Goal: Book appointment/travel/reservation

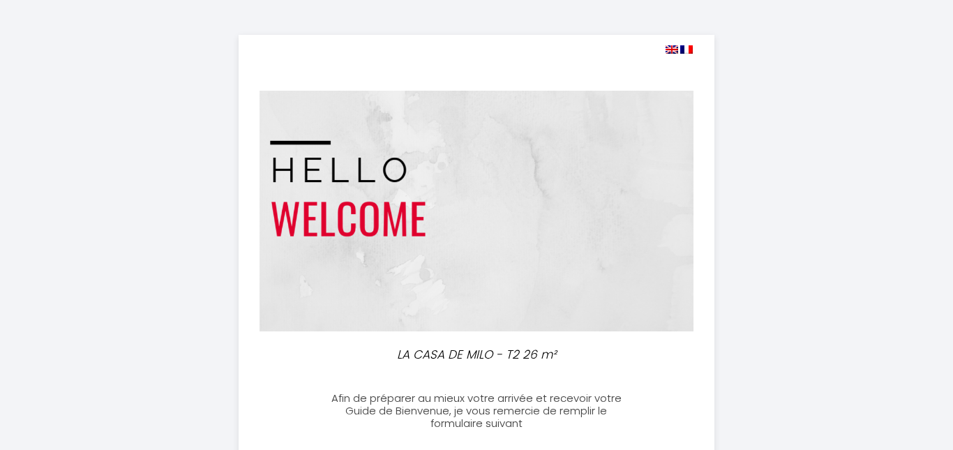
select select
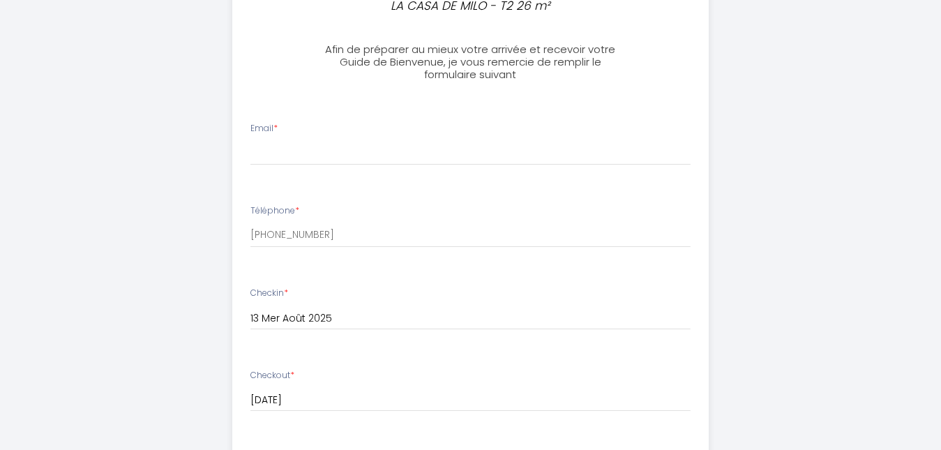
scroll to position [279, 0]
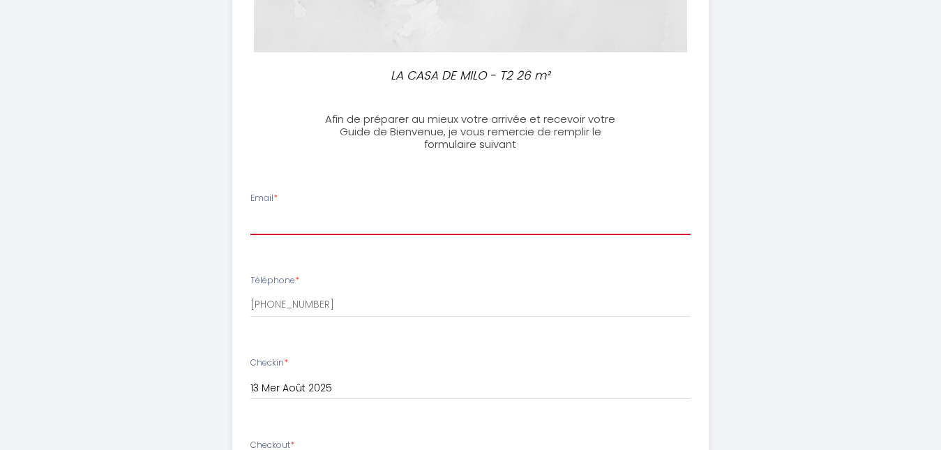
click at [317, 218] on input "Email *" at bounding box center [470, 222] width 440 height 25
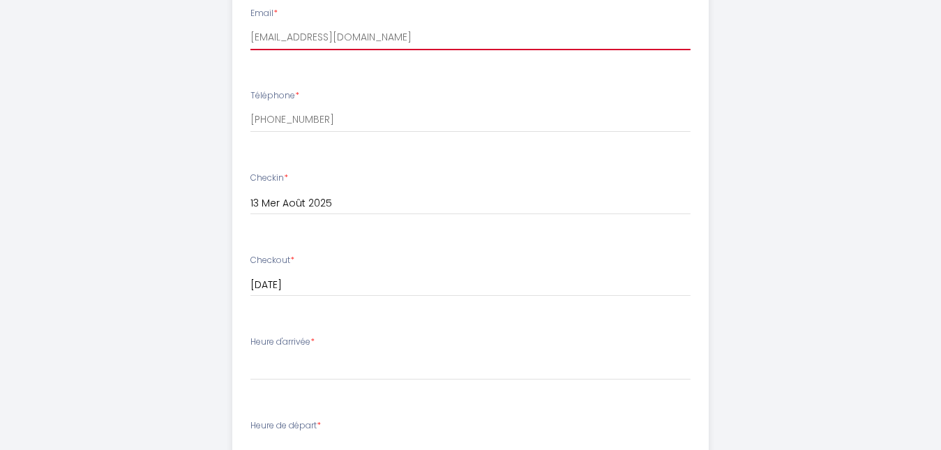
scroll to position [558, 0]
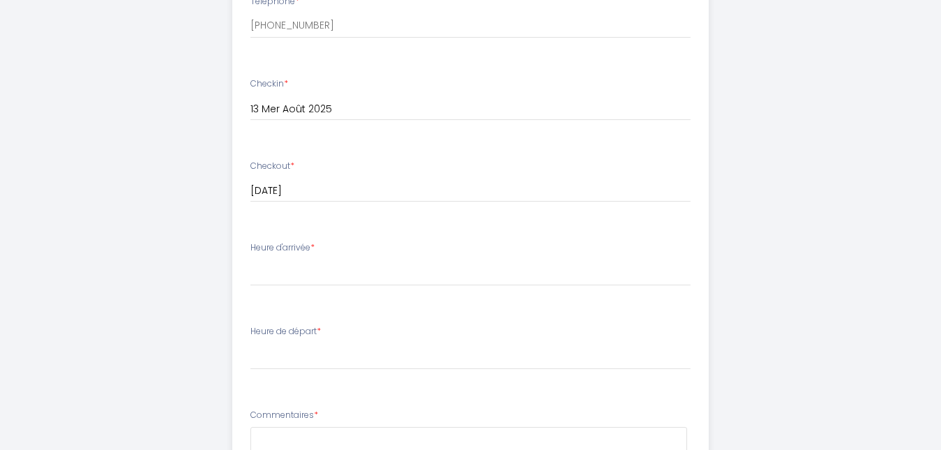
type input "[EMAIL_ADDRESS][DOMAIN_NAME]"
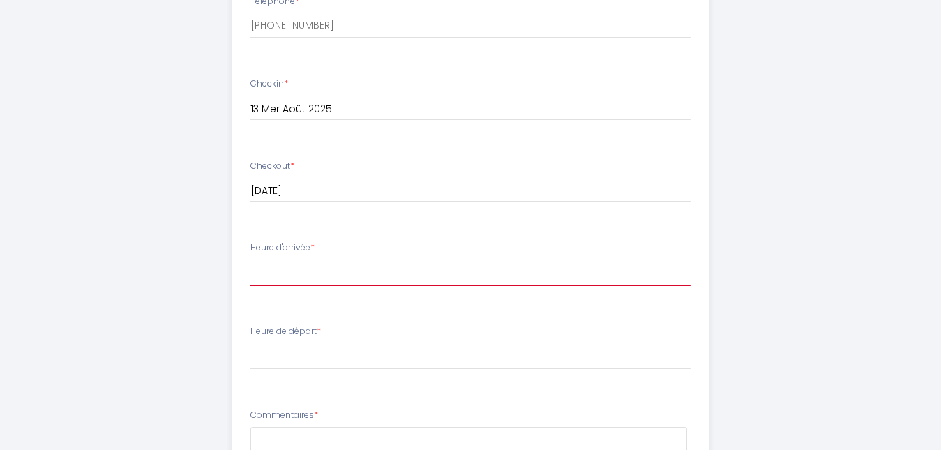
click at [345, 269] on select "16:00 16:30 17:00 17:30 18:00 18:30 19:00 19:30 20:00 20:30 21:00 21:30 22:00 2…" at bounding box center [470, 273] width 440 height 27
click at [250, 260] on select "16:00 16:30 17:00 17:30 18:00 18:30 19:00 19:30 20:00 20:30 21:00 21:30 22:00 2…" at bounding box center [470, 273] width 440 height 27
click at [264, 266] on select "16:00 16:30 17:00 17:30 18:00 18:30 19:00 19:30 20:00 20:30 21:00 21:30 22:00 2…" at bounding box center [470, 273] width 440 height 27
select select "19:00"
click at [250, 260] on select "16:00 16:30 17:00 17:30 18:00 18:30 19:00 19:30 20:00 20:30 21:00 21:30 22:00 2…" at bounding box center [470, 273] width 440 height 27
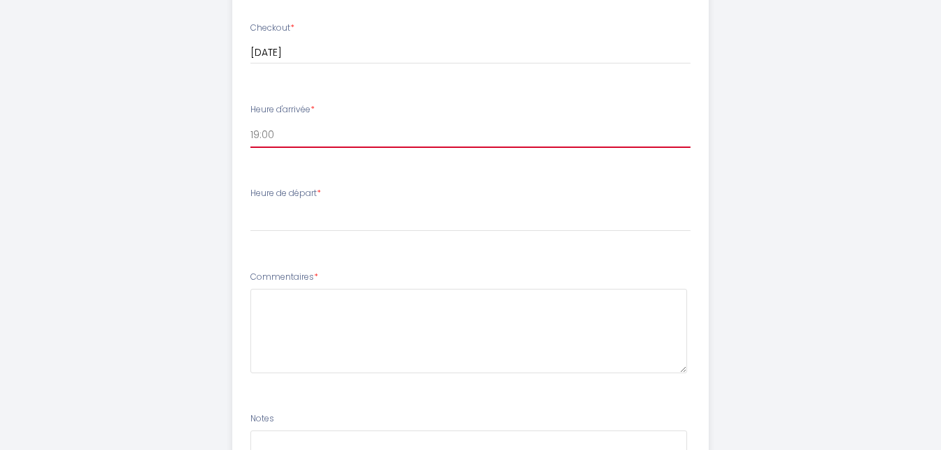
scroll to position [698, 0]
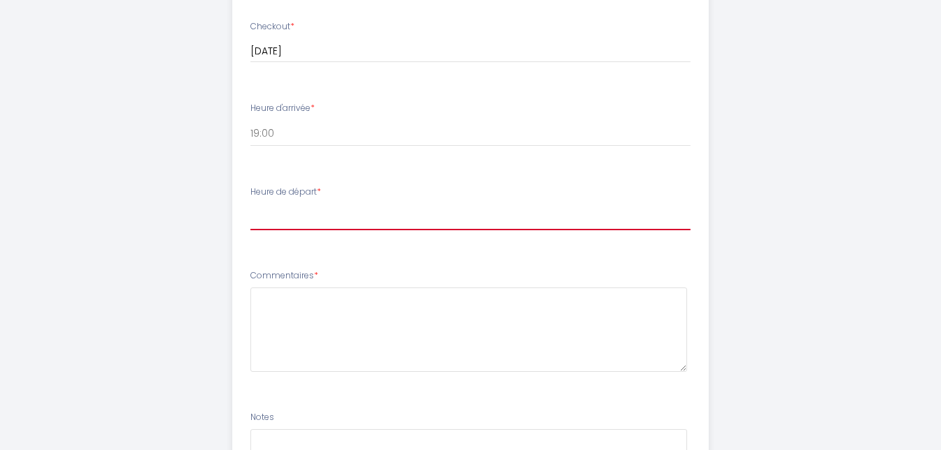
click at [297, 218] on select "00:00 00:30 01:00 01:30 02:00 02:30 03:00 03:30 04:00 04:30 05:00 05:30 06:00 0…" at bounding box center [470, 217] width 440 height 27
select select "10:00"
click at [250, 204] on select "00:00 00:30 01:00 01:30 02:00 02:30 03:00 03:30 04:00 04:30 05:00 05:30 06:00 0…" at bounding box center [470, 217] width 440 height 27
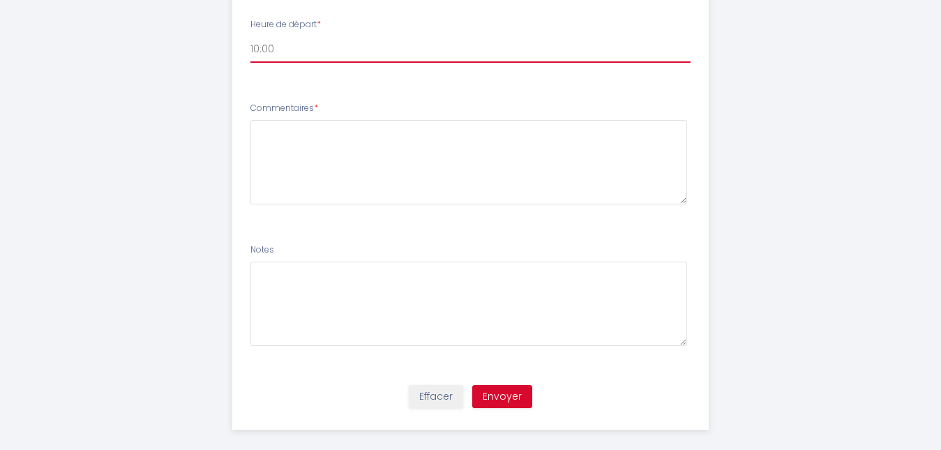
scroll to position [880, 0]
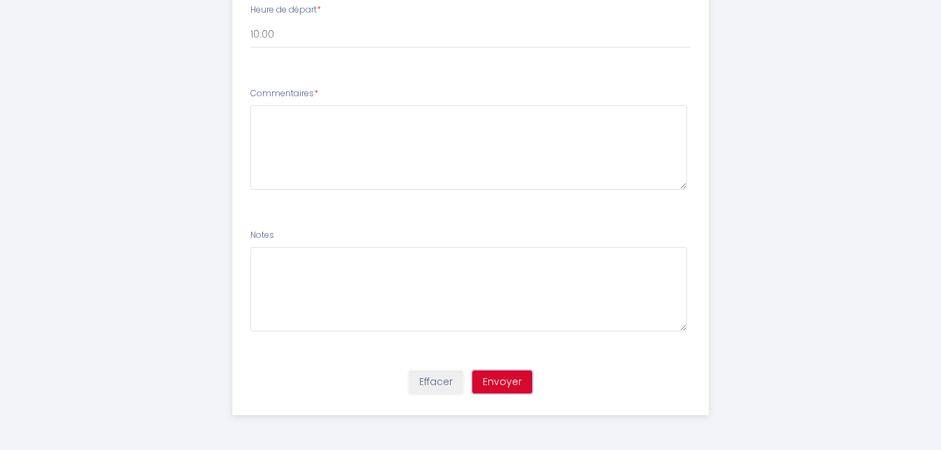
click at [511, 386] on button "Envoyer" at bounding box center [502, 382] width 60 height 24
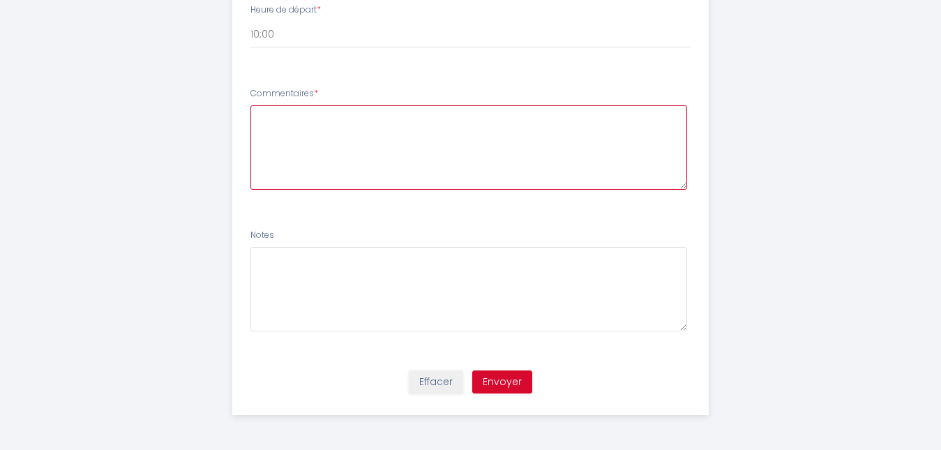
click at [298, 130] on textarea at bounding box center [468, 147] width 437 height 84
type textarea "pas de commentaire"
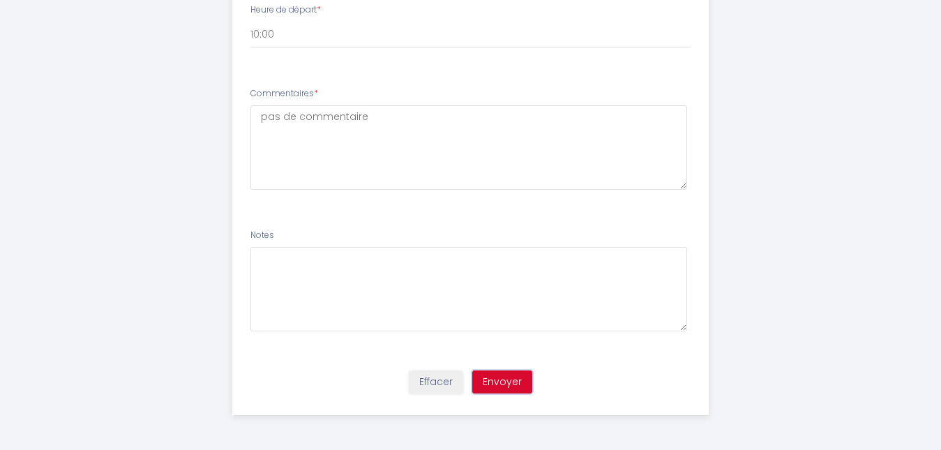
click at [496, 389] on button "Envoyer" at bounding box center [502, 382] width 60 height 24
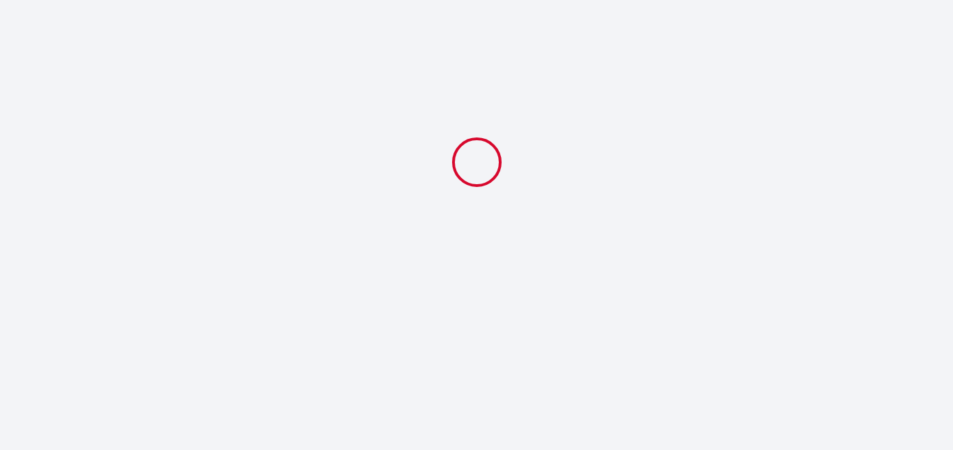
select select "19:00"
select select "10:00"
